Goal: Task Accomplishment & Management: Use online tool/utility

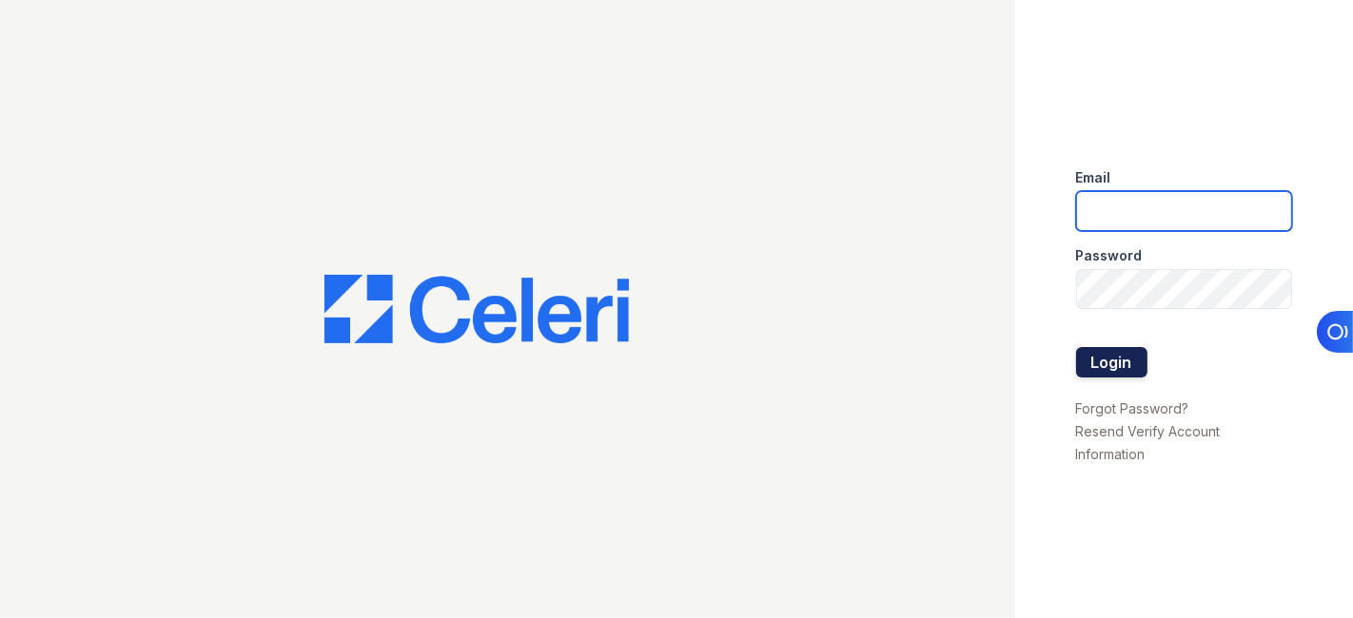
type input "[EMAIL_ADDRESS][DOMAIN_NAME]"
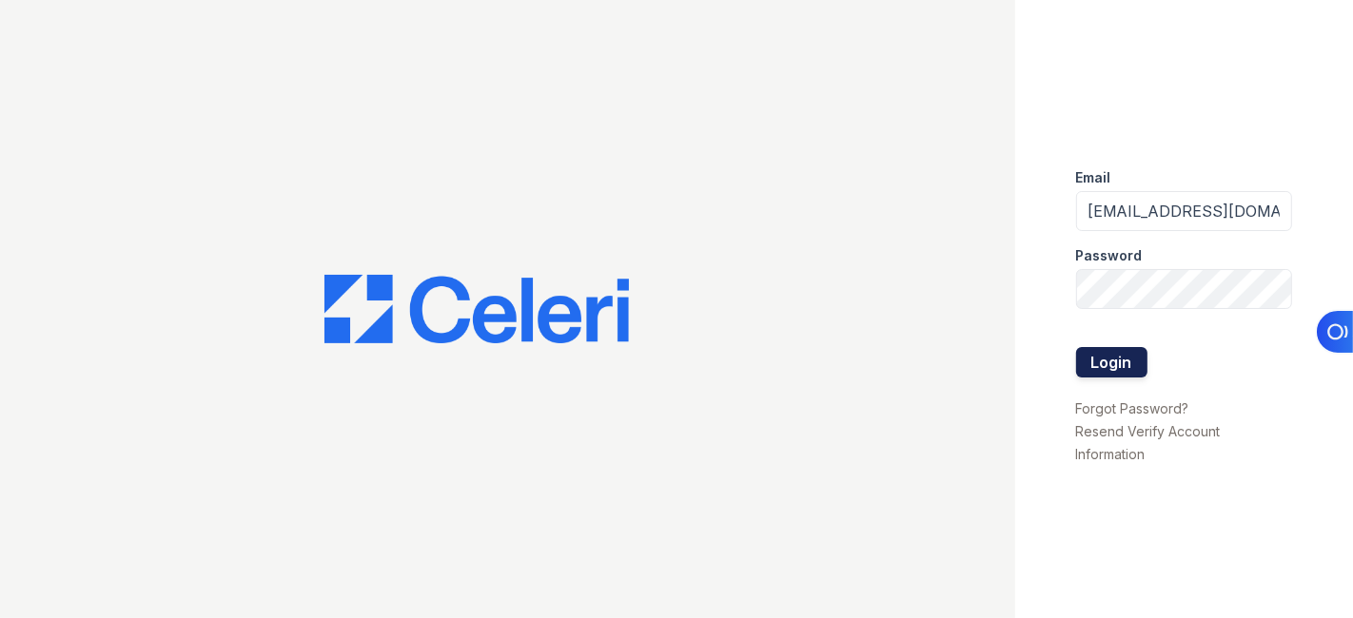
click at [1125, 356] on button "Login" at bounding box center [1111, 362] width 71 height 30
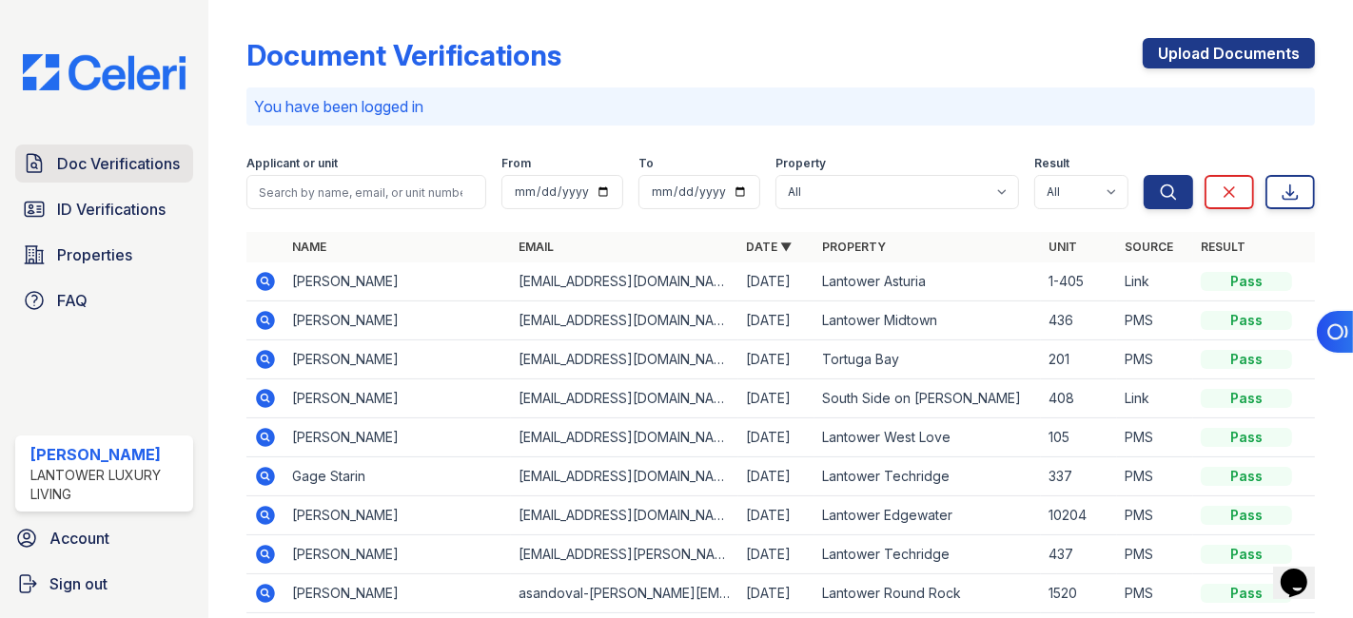
click at [108, 163] on span "Doc Verifications" at bounding box center [118, 163] width 123 height 23
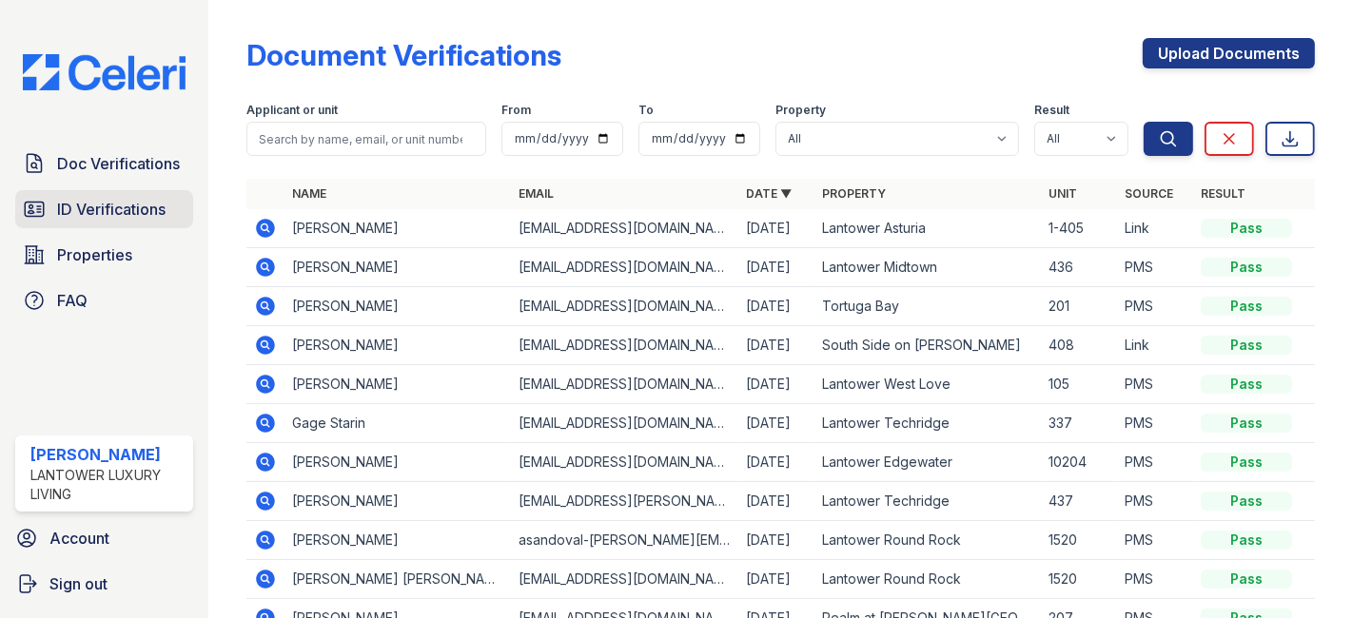
click at [103, 194] on link "ID Verifications" at bounding box center [104, 209] width 178 height 38
